Goal: Task Accomplishment & Management: Manage account settings

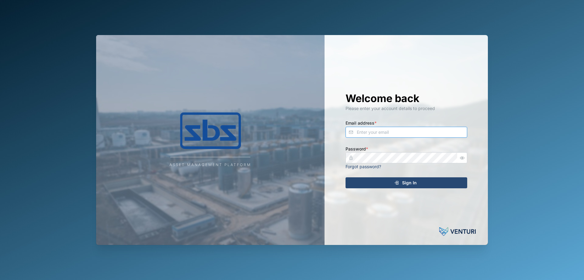
click at [370, 131] on input "Email address *" at bounding box center [407, 132] width 122 height 11
click at [354, 183] on div "Sign In" at bounding box center [406, 182] width 112 height 10
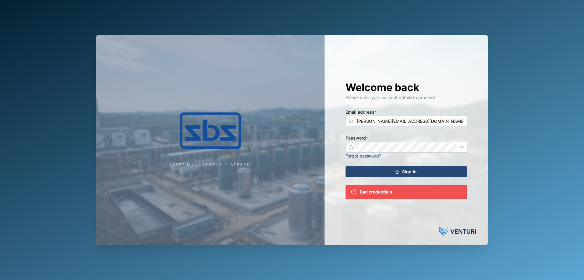
click at [463, 147] on icon "button" at bounding box center [462, 147] width 5 height 5
click at [374, 122] on input "[PERSON_NAME][EMAIL_ADDRESS][DOMAIN_NAME]" at bounding box center [407, 121] width 122 height 11
type input "[PERSON_NAME][EMAIL_ADDRESS][DOMAIN_NAME]"
click at [409, 170] on span "Sign In" at bounding box center [409, 171] width 15 height 10
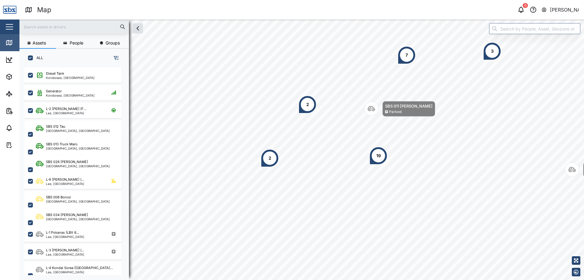
scroll to position [205, 95]
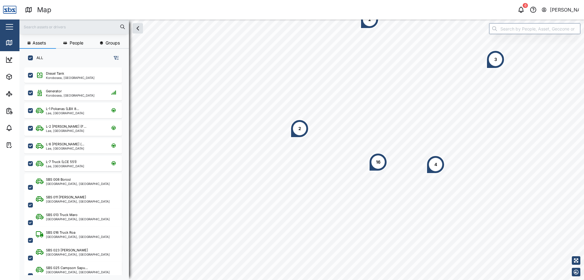
click at [559, 9] on div "[PERSON_NAME]" at bounding box center [564, 10] width 29 height 8
click at [516, 41] on div "Sign Out" at bounding box center [542, 39] width 66 height 7
